Goal: Find specific page/section: Find specific page/section

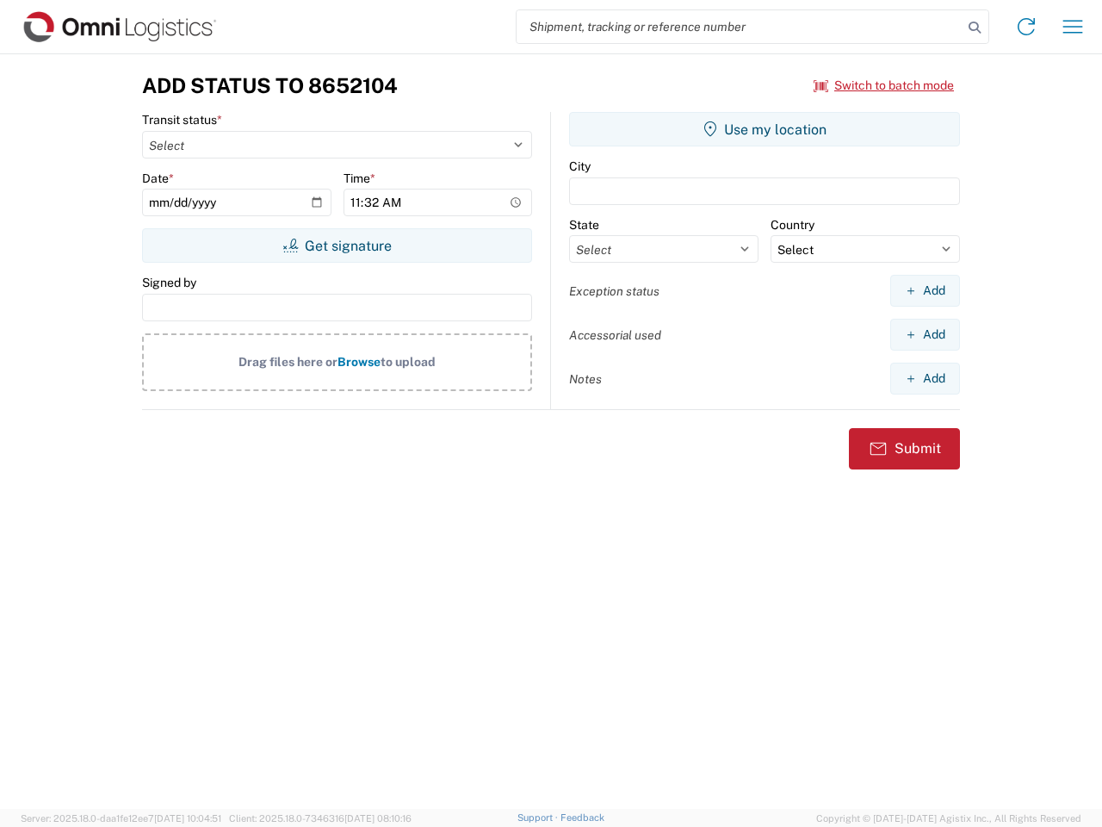
click at [740, 27] on input "search" at bounding box center [740, 26] width 446 height 33
click at [975, 28] on icon at bounding box center [975, 27] width 24 height 24
click at [1026, 27] on icon at bounding box center [1027, 27] width 28 height 28
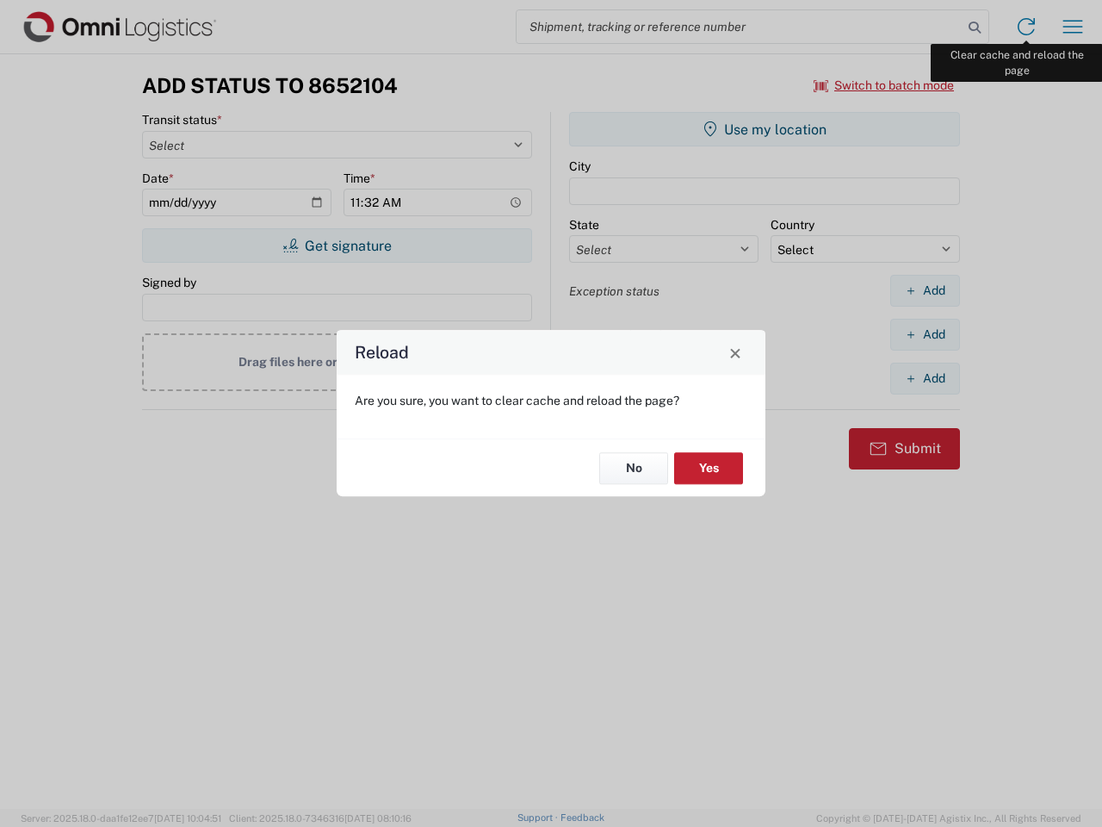
click at [1073, 27] on div "Reload Are you sure, you want to clear cache and reload the page? No Yes" at bounding box center [551, 413] width 1102 height 827
click at [884, 85] on div "Reload Are you sure, you want to clear cache and reload the page? No Yes" at bounding box center [551, 413] width 1102 height 827
click at [337, 245] on div "Reload Are you sure, you want to clear cache and reload the page? No Yes" at bounding box center [551, 413] width 1102 height 827
click at [765, 129] on div "Reload Are you sure, you want to clear cache and reload the page? No Yes" at bounding box center [551, 413] width 1102 height 827
click at [925, 290] on div "Reload Are you sure, you want to clear cache and reload the page? No Yes" at bounding box center [551, 413] width 1102 height 827
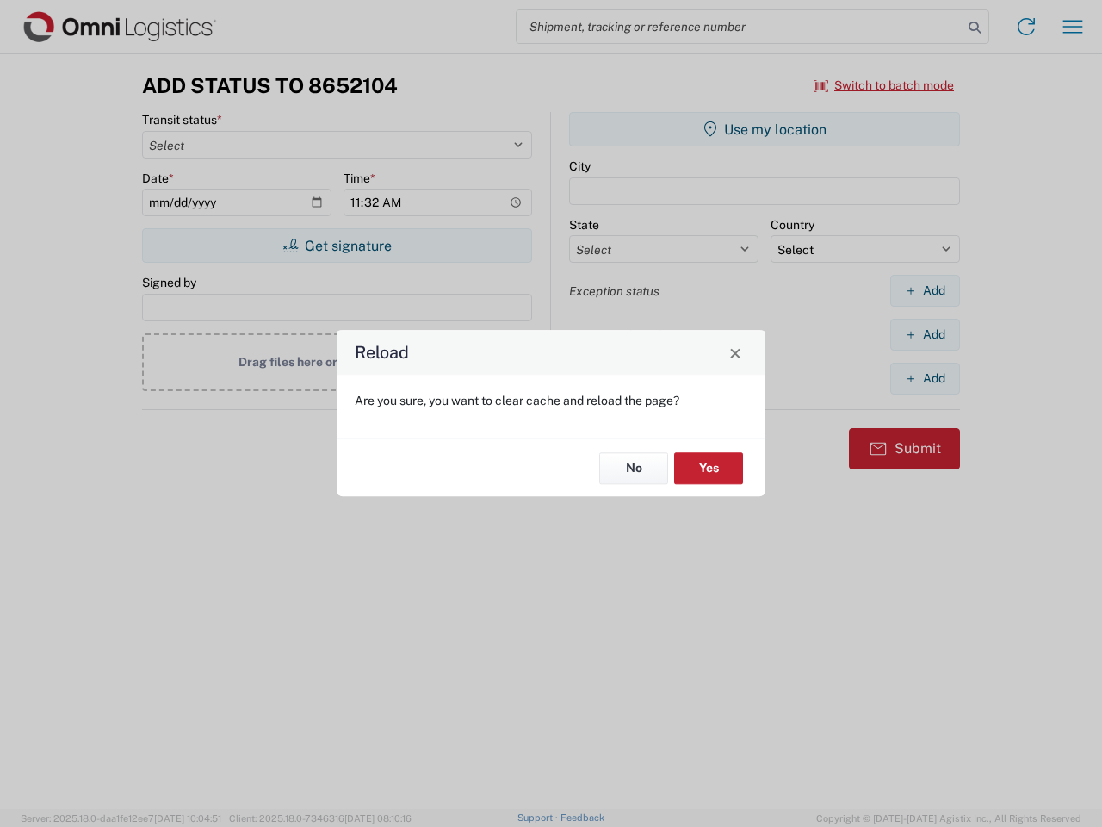
click at [925, 334] on div "Reload Are you sure, you want to clear cache and reload the page? No Yes" at bounding box center [551, 413] width 1102 height 827
click at [925, 378] on div "Reload Are you sure, you want to clear cache and reload the page? No Yes" at bounding box center [551, 413] width 1102 height 827
